Goal: Transaction & Acquisition: Download file/media

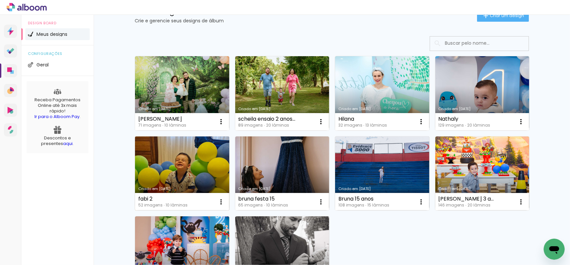
scroll to position [109, 0]
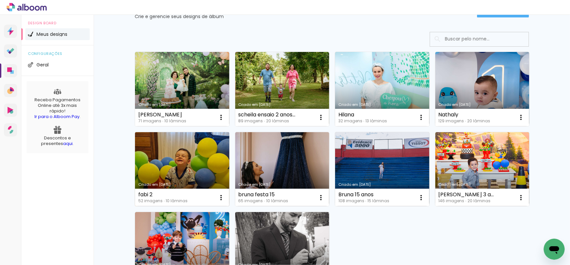
click at [202, 163] on link "Criado em [DATE]" at bounding box center [182, 169] width 94 height 74
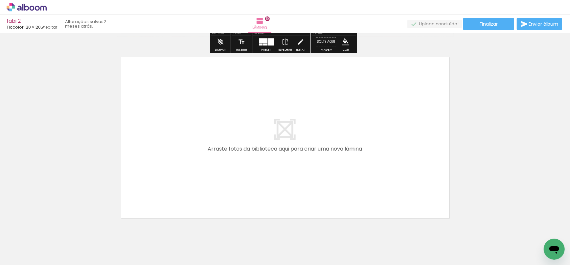
scroll to position [1877, 0]
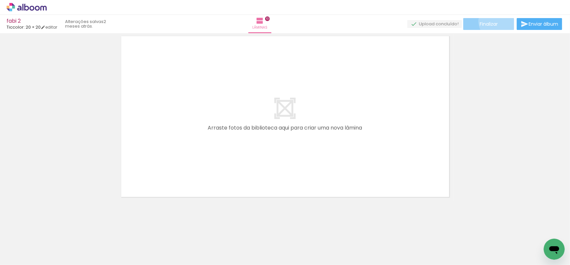
click at [496, 22] on span "Finalizar" at bounding box center [489, 24] width 18 height 5
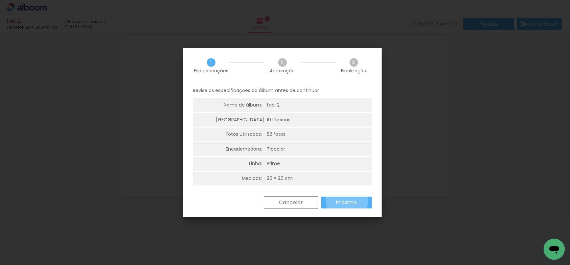
click at [0, 0] on slot "Próximo" at bounding box center [0, 0] width 0 height 0
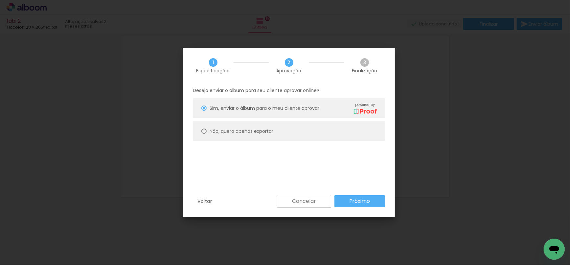
click at [0, 0] on slot "Não, quero apenas exportar" at bounding box center [0, 0] width 0 height 0
type paper-radio-button "on"
click at [346, 199] on paper-button "Próximo" at bounding box center [360, 201] width 51 height 12
type input "Alta, 300 DPI"
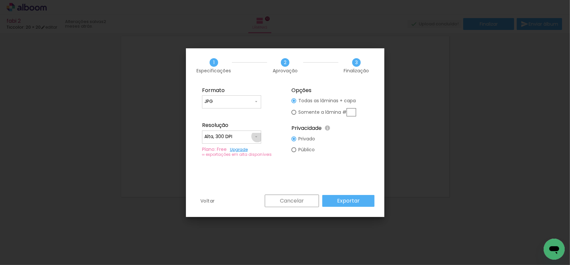
click at [257, 136] on iron-icon at bounding box center [256, 136] width 5 height 5
click at [257, 136] on div at bounding box center [231, 139] width 59 height 26
click at [253, 133] on paper-item "Alta, 300 DPI" at bounding box center [231, 135] width 59 height 13
click at [0, 0] on slot "Exportar" at bounding box center [0, 0] width 0 height 0
